Goal: Find specific page/section: Find specific page/section

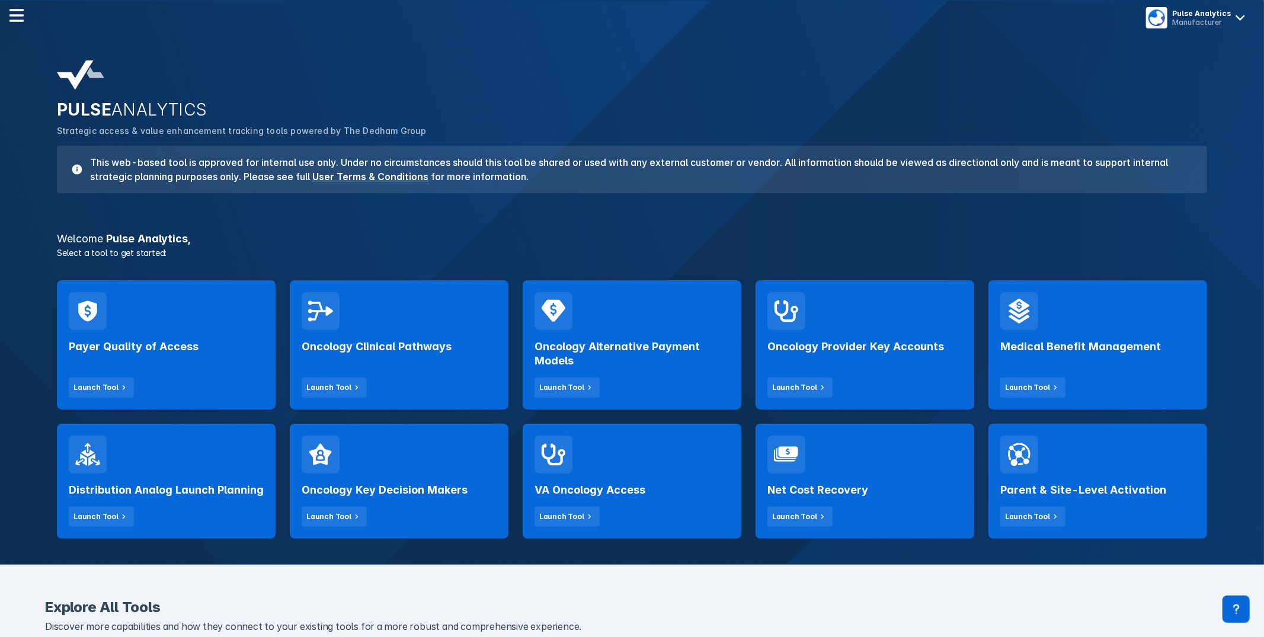
click at [710, 63] on div "PULSE ANALYTICS Strategic access & value enhancement tracking tools powered by …" at bounding box center [632, 126] width 1165 height 147
click at [183, 343] on h2 "Payer Quality of Access" at bounding box center [134, 347] width 130 height 14
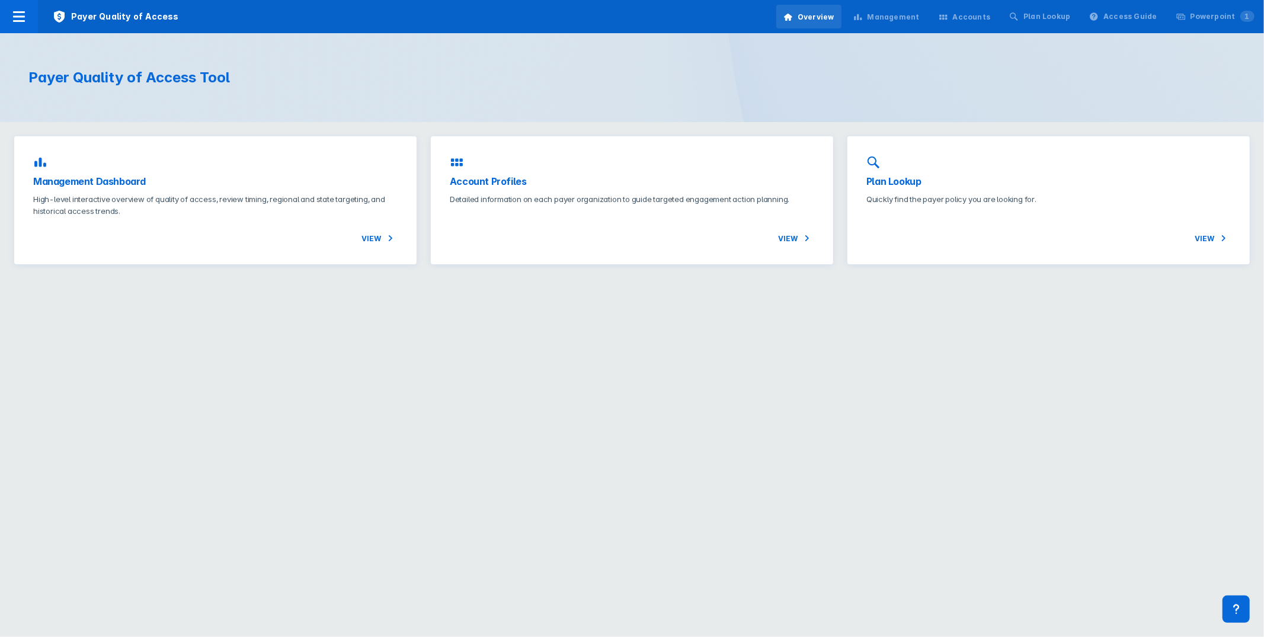
click at [638, 34] on div "Payer Quality of Access Tool" at bounding box center [632, 77] width 1264 height 89
